Goal: Task Accomplishment & Management: Use online tool/utility

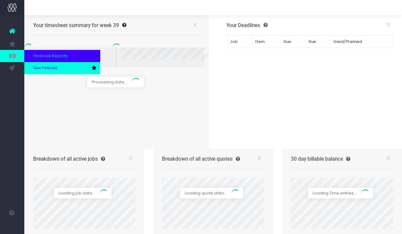
click at [41, 69] on span "New Forecast" at bounding box center [45, 67] width 24 height 5
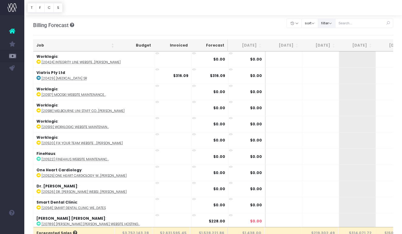
click at [335, 26] on button "filter" at bounding box center [327, 23] width 18 height 9
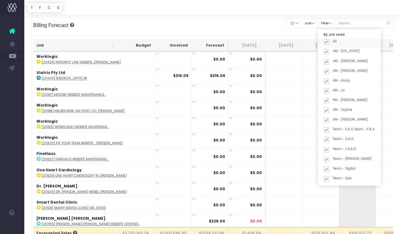
click at [329, 40] on span at bounding box center [326, 41] width 5 height 5
click at [336, 40] on input "All" at bounding box center [335, 41] width 4 height 4
checkbox input "false"
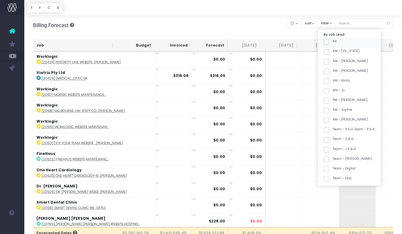
checkbox input "false"
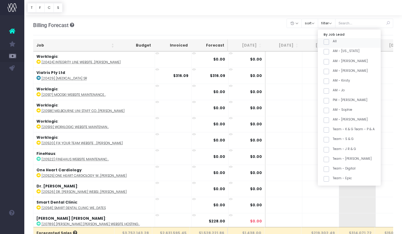
checkbox input "false"
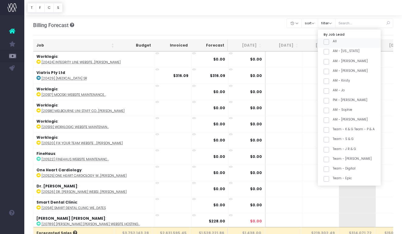
checkbox input "false"
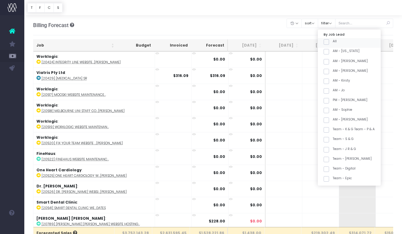
checkbox input "false"
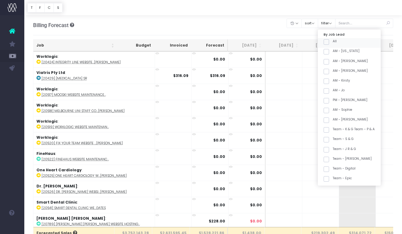
checkbox input "false"
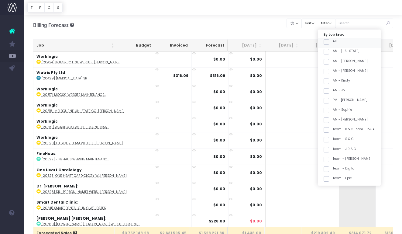
checkbox input "false"
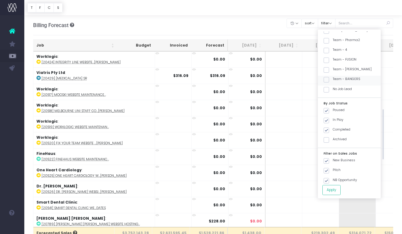
scroll to position [238, 0]
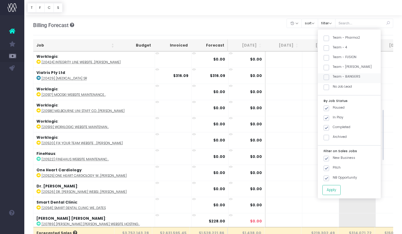
drag, startPoint x: 360, startPoint y: 67, endPoint x: 361, endPoint y: 73, distance: 6.7
click at [361, 67] on label "Team - [PERSON_NAME]" at bounding box center [348, 66] width 48 height 5
click at [329, 67] on span at bounding box center [326, 67] width 5 height 5
click at [333, 67] on input "Team - [PERSON_NAME]" at bounding box center [335, 66] width 4 height 4
checkbox input "true"
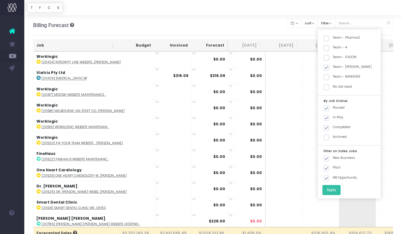
click at [341, 188] on button "Apply" at bounding box center [331, 190] width 18 height 10
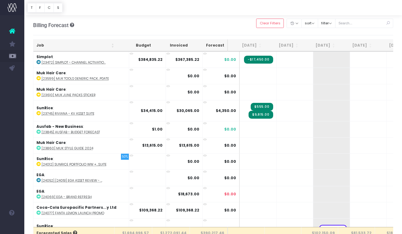
click at [82, 45] on th "Job" at bounding box center [75, 46] width 84 height 12
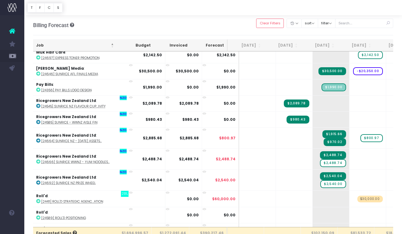
scroll to position [640, 1]
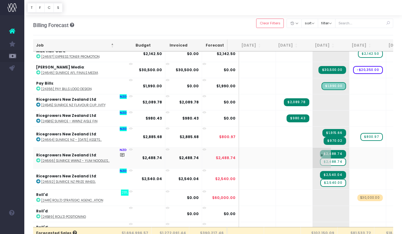
click at [322, 162] on span "$2,488.74" at bounding box center [333, 162] width 26 height 8
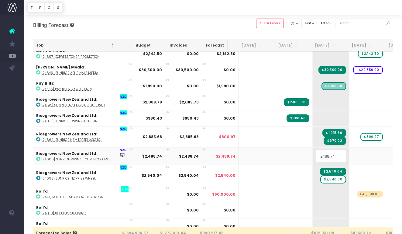
scroll to position [0, 0]
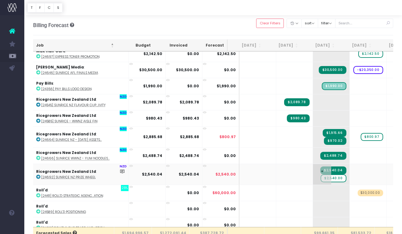
click at [324, 178] on span "$2,540.00" at bounding box center [334, 178] width 26 height 8
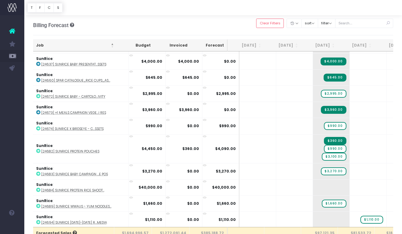
scroll to position [1386, 0]
click at [98, 171] on abbr "[24683] SunRice Baby Campaign ...e POS" at bounding box center [74, 173] width 67 height 5
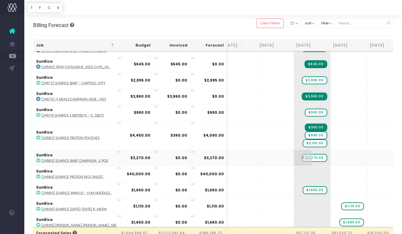
scroll to position [0, 0]
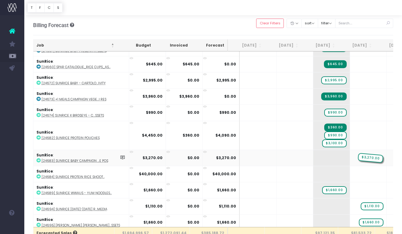
drag, startPoint x: 324, startPoint y: 155, endPoint x: 346, endPoint y: 155, distance: 22.5
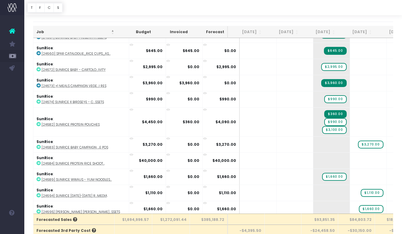
scroll to position [18, 0]
